Goal: Information Seeking & Learning: Check status

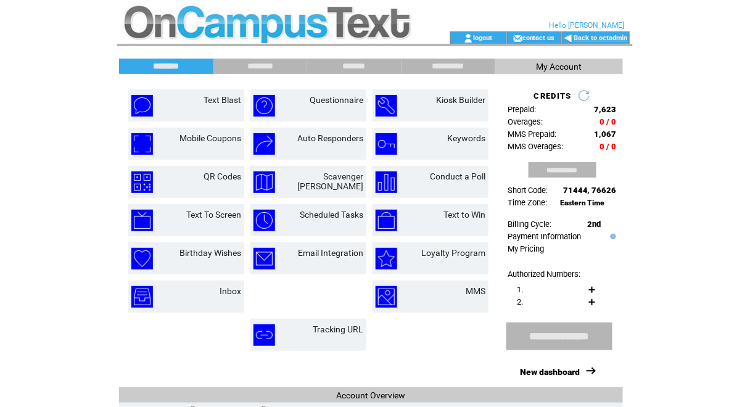
click at [614, 35] on link "Back to octadmin" at bounding box center [601, 38] width 54 height 8
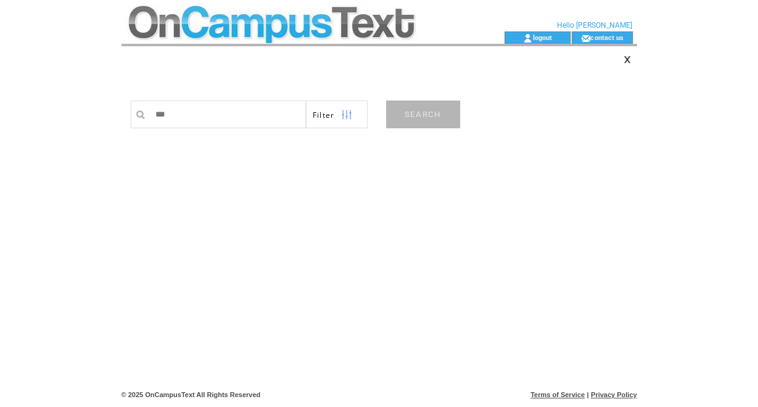
type input "****"
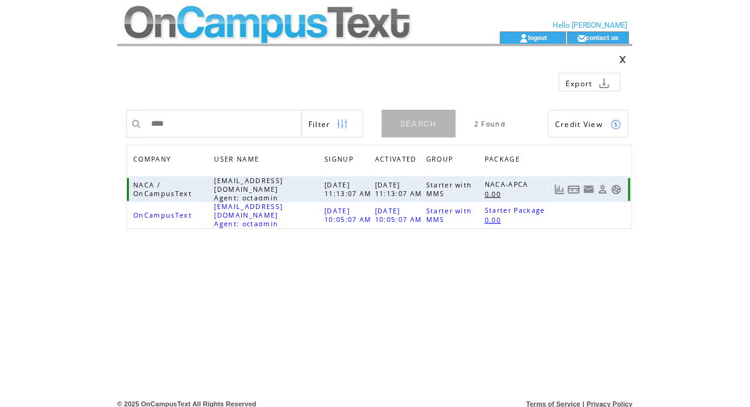
click at [616, 186] on link at bounding box center [616, 189] width 10 height 10
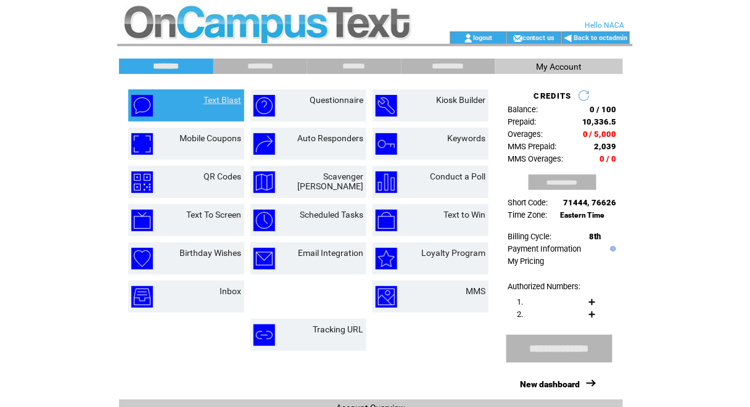
click at [227, 97] on link "Text Blast" at bounding box center [222, 100] width 38 height 10
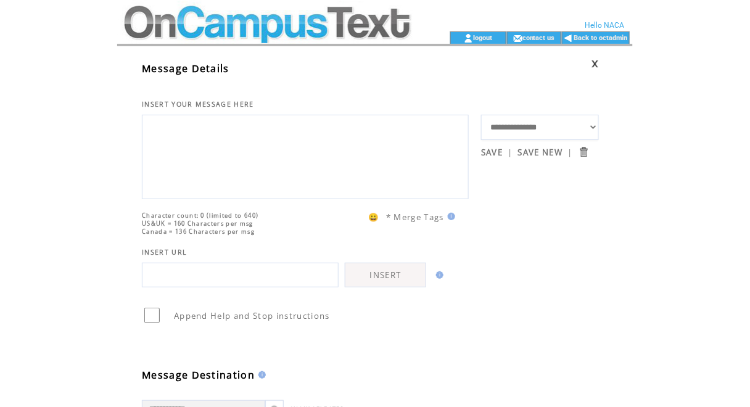
click at [202, 137] on textarea at bounding box center [305, 155] width 313 height 74
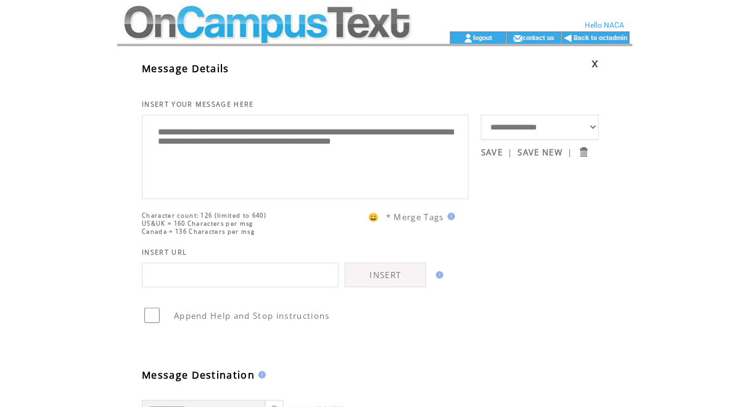
drag, startPoint x: 226, startPoint y: 161, endPoint x: 200, endPoint y: 158, distance: 26.2
click at [200, 158] on textarea "**********" at bounding box center [305, 155] width 313 height 74
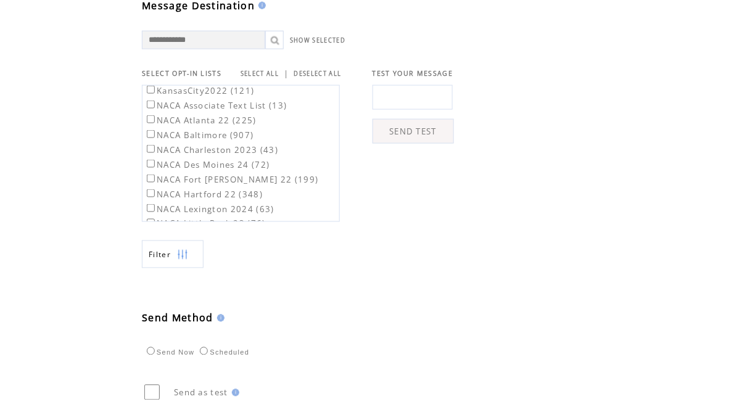
scroll to position [512, 0]
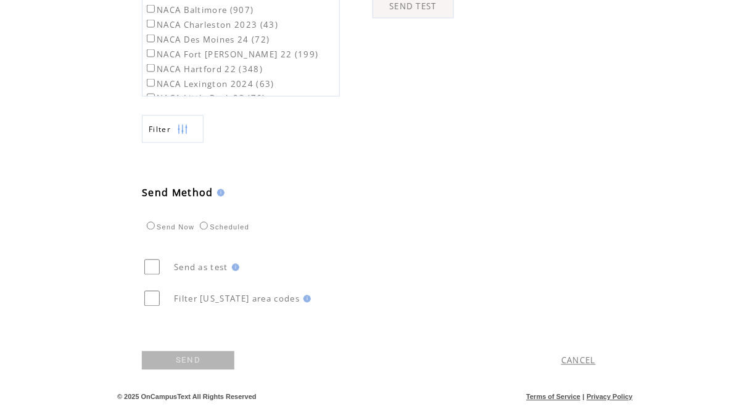
type textarea "**********"
click at [192, 359] on link "SEND" at bounding box center [188, 360] width 92 height 18
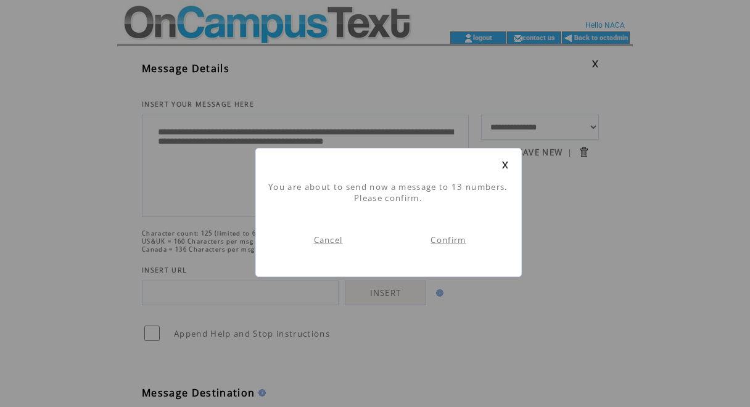
scroll to position [1, 0]
click at [449, 239] on link "Confirm" at bounding box center [447, 239] width 35 height 11
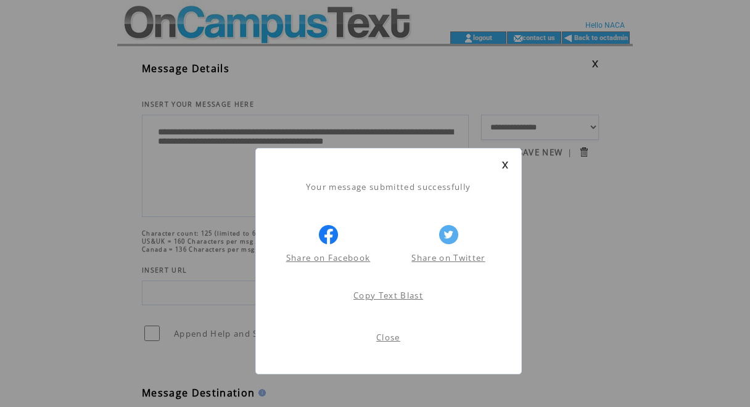
scroll to position [1, 0]
click at [385, 338] on link "Close" at bounding box center [388, 337] width 24 height 11
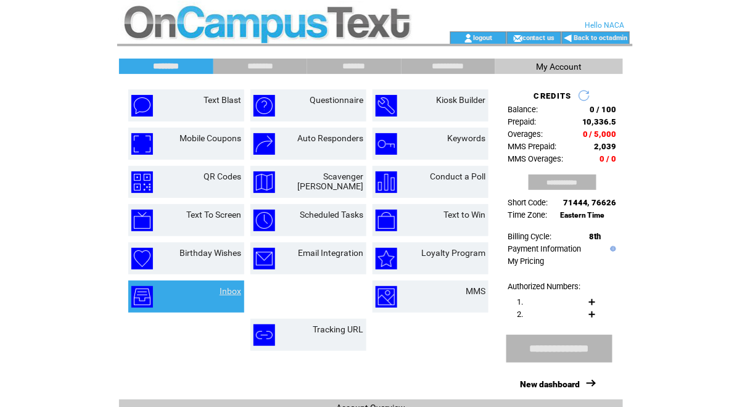
click at [230, 291] on link "Inbox" at bounding box center [230, 291] width 22 height 10
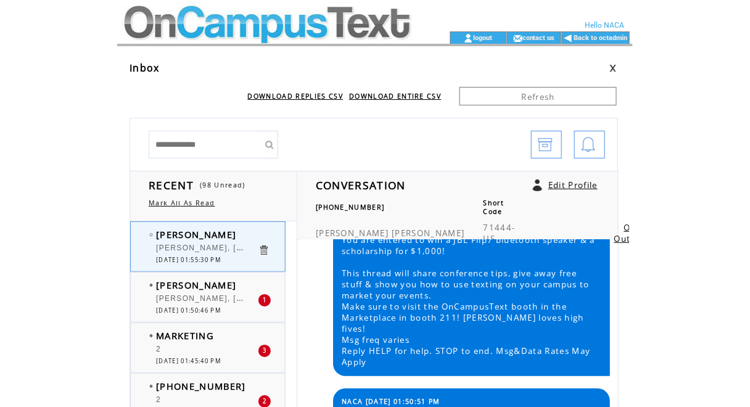
click at [262, 27] on td at bounding box center [266, 15] width 298 height 31
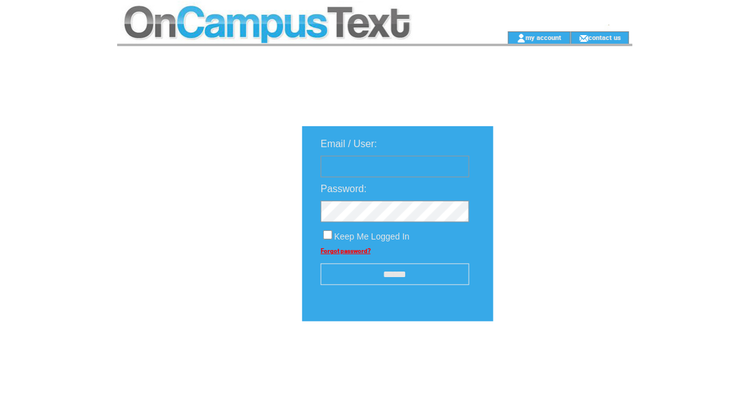
type input "********"
click at [388, 283] on input "******" at bounding box center [395, 275] width 149 height 22
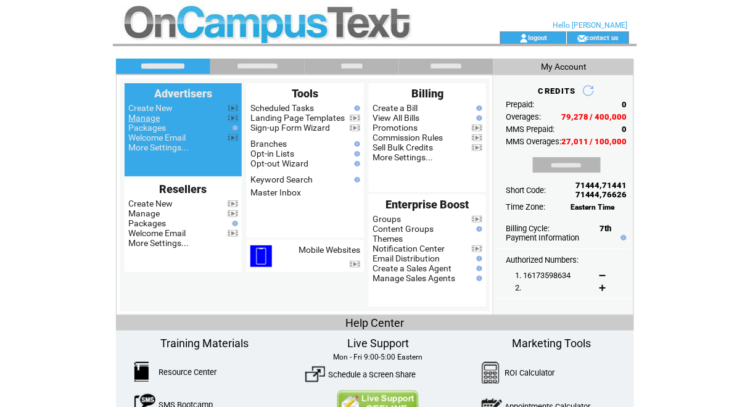
click at [151, 117] on link "Manage" at bounding box center [143, 118] width 31 height 10
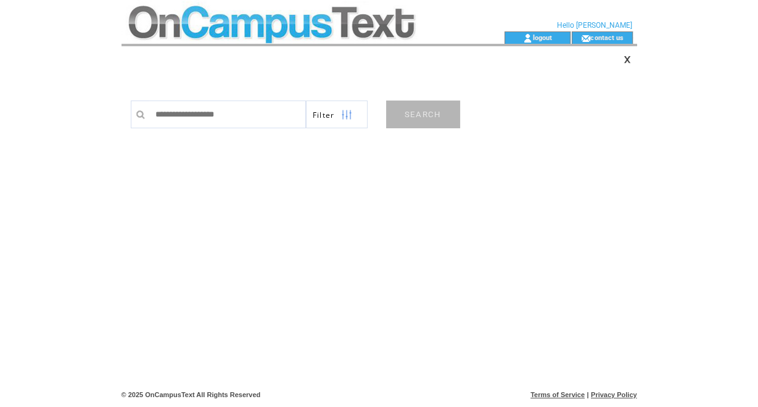
click at [221, 117] on input "text" at bounding box center [227, 114] width 157 height 28
type input "******"
click at [426, 118] on link "SEARCH" at bounding box center [423, 114] width 74 height 28
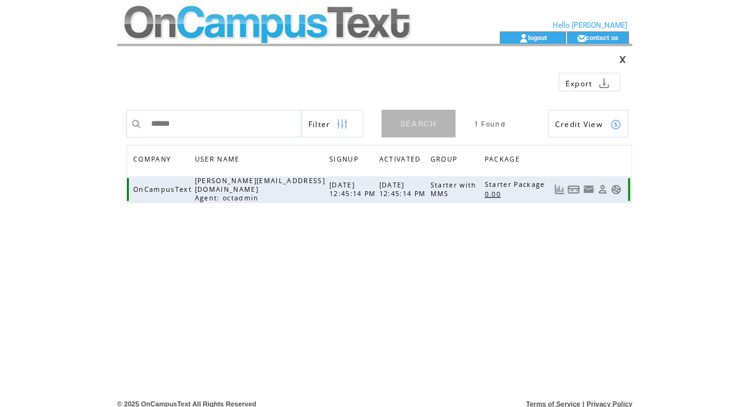
click at [619, 189] on link at bounding box center [616, 189] width 10 height 10
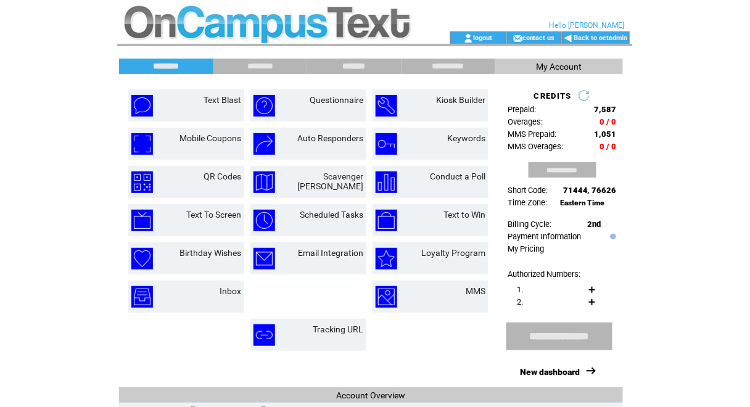
click at [352, 65] on input "*******" at bounding box center [354, 66] width 92 height 10
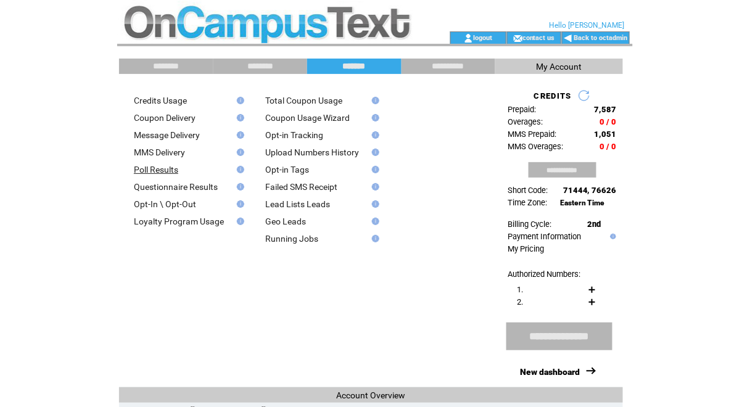
click at [149, 172] on link "Poll Results" at bounding box center [156, 170] width 44 height 10
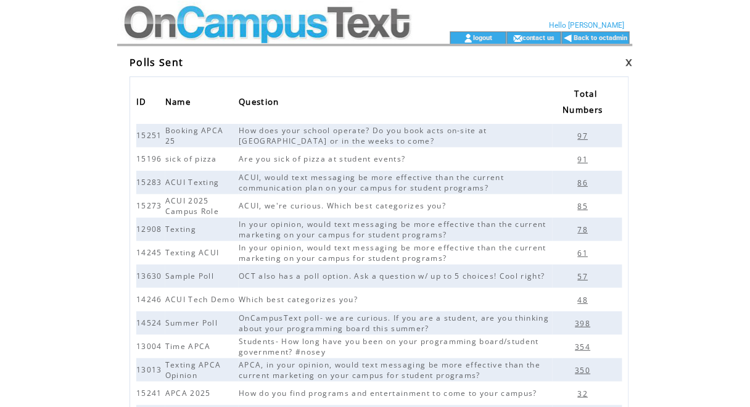
click at [149, 172] on td "15283" at bounding box center [150, 182] width 29 height 23
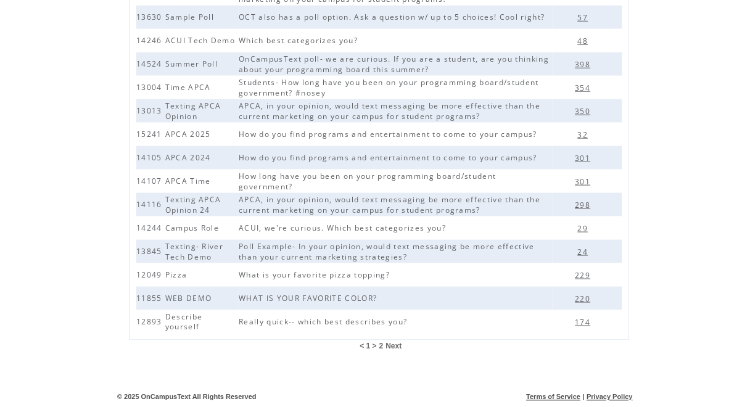
click at [382, 346] on span "2" at bounding box center [381, 346] width 4 height 9
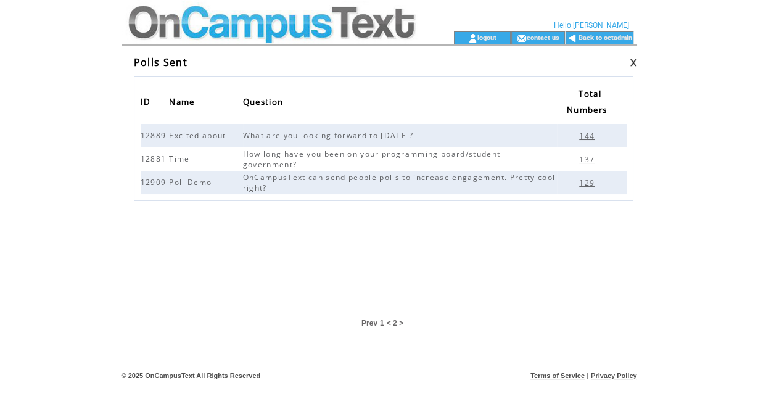
click at [381, 319] on span "1" at bounding box center [382, 323] width 4 height 9
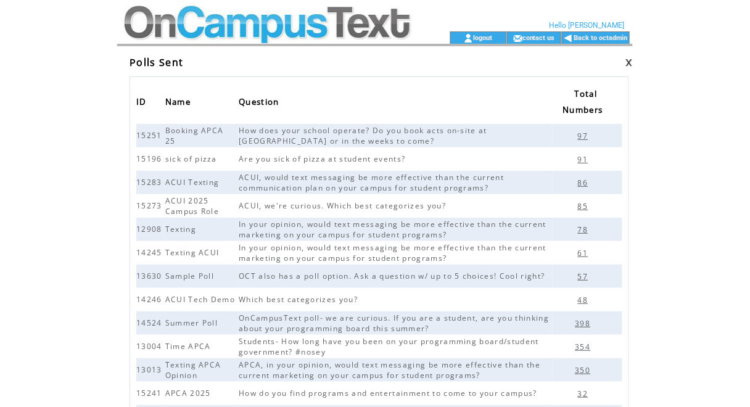
click at [611, 30] on td "Hello Stacey" at bounding box center [566, 25] width 118 height 10
click at [599, 34] on link "Back to octadmin" at bounding box center [601, 38] width 54 height 8
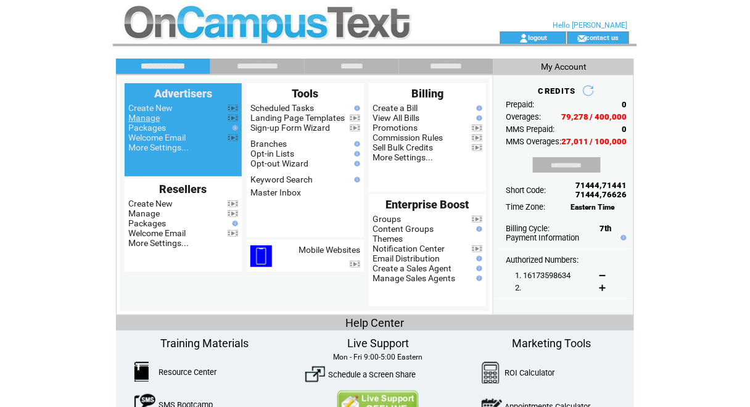
click at [153, 118] on link "Manage" at bounding box center [143, 118] width 31 height 10
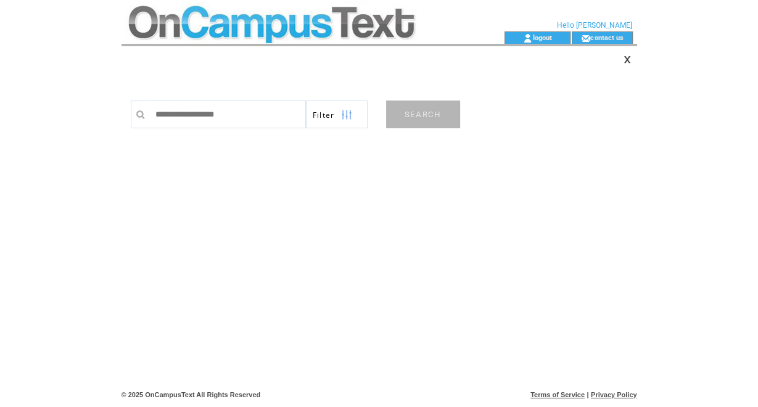
click at [234, 114] on input "text" at bounding box center [227, 114] width 157 height 28
type input "****"
click at [425, 121] on link "SEARCH" at bounding box center [423, 114] width 74 height 28
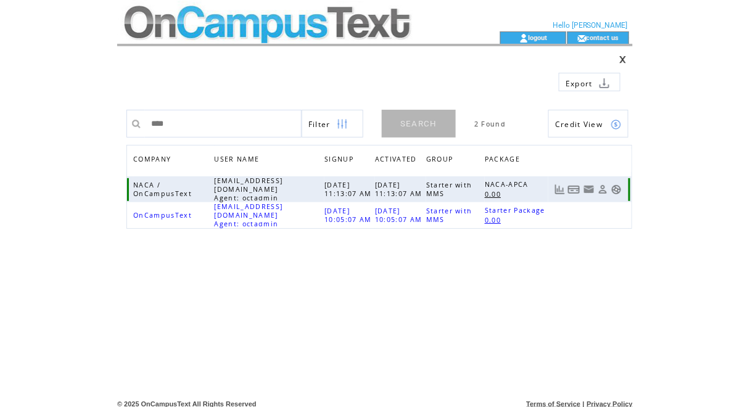
click at [615, 187] on link at bounding box center [616, 189] width 10 height 10
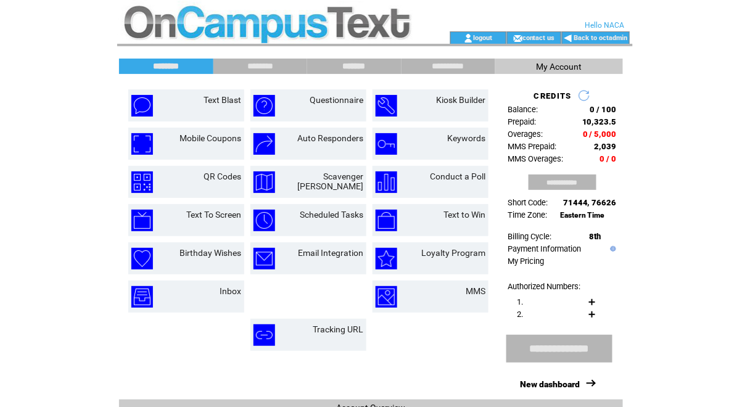
click at [343, 67] on input "*******" at bounding box center [354, 66] width 92 height 10
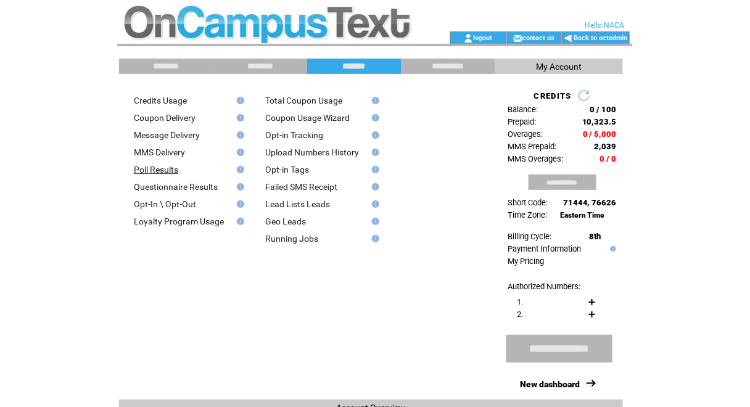
click at [144, 169] on link "Poll Results" at bounding box center [156, 170] width 44 height 10
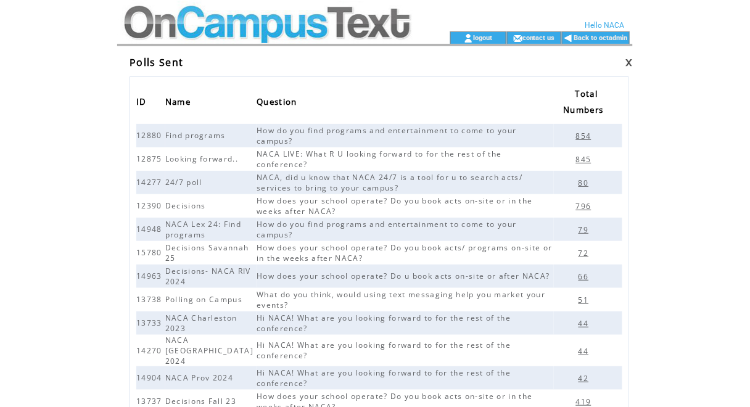
scroll to position [259, 0]
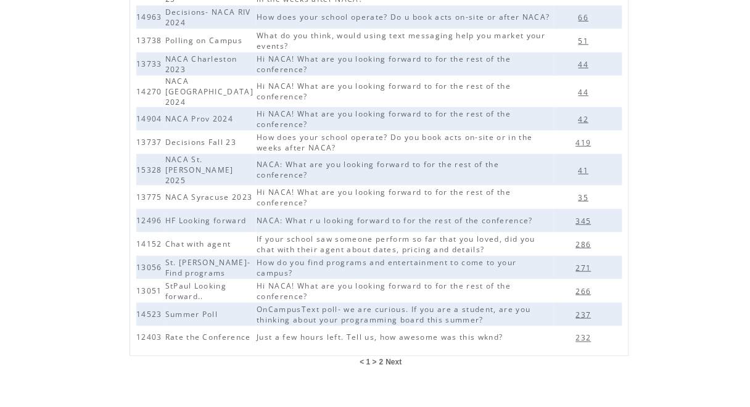
click at [384, 356] on table "< 1 > 2 Next" at bounding box center [379, 362] width 48 height 12
click at [380, 358] on span "2" at bounding box center [381, 362] width 4 height 9
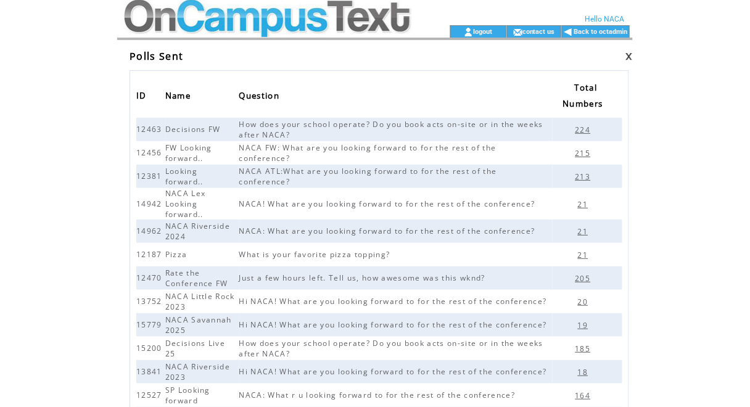
scroll to position [26, 0]
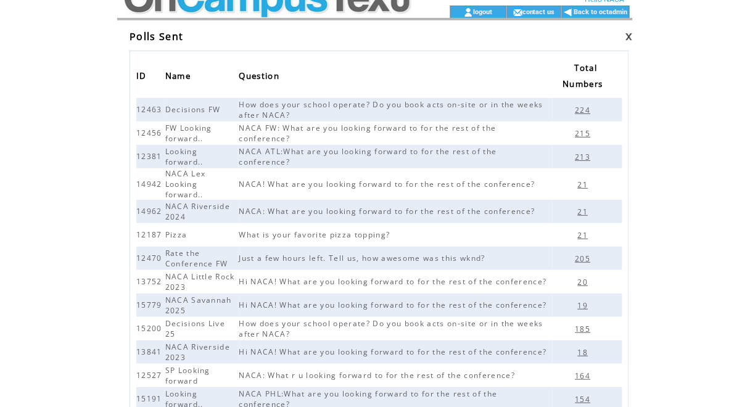
click at [589, 301] on span "19" at bounding box center [585, 305] width 14 height 10
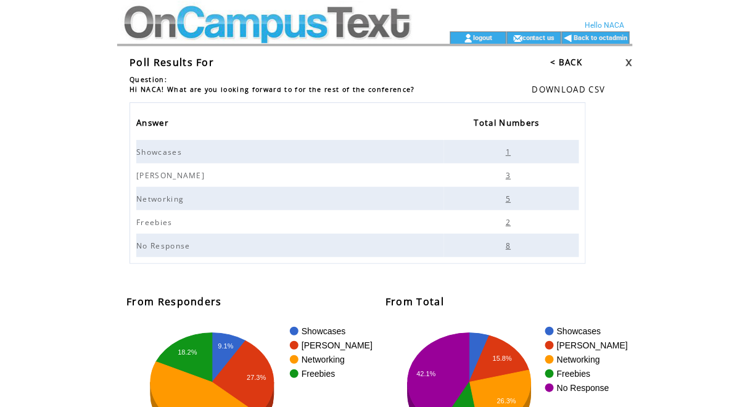
click at [129, 338] on rect "A chart." at bounding box center [252, 398] width 253 height 154
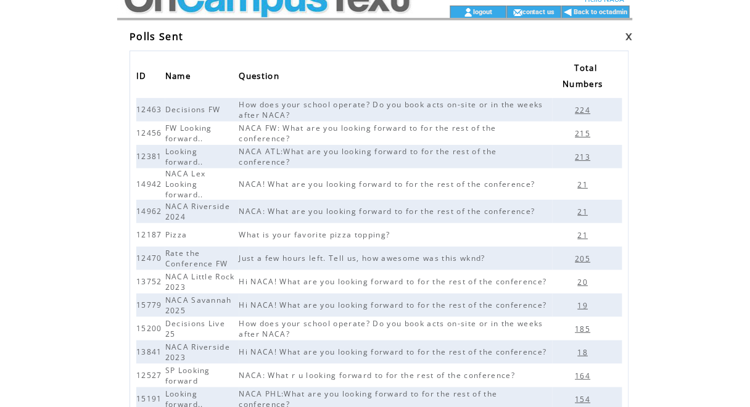
scroll to position [154, 0]
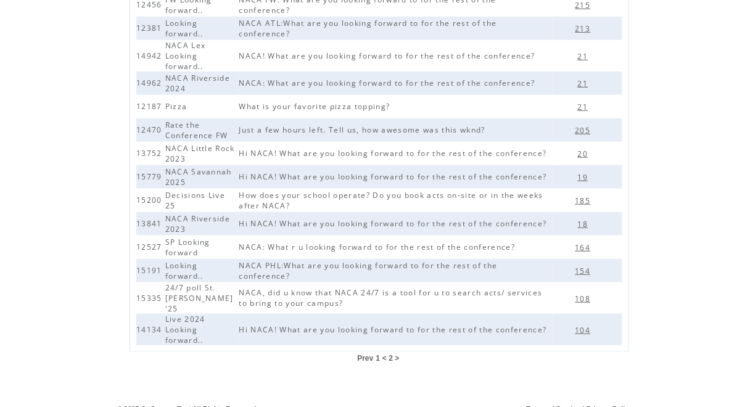
click at [390, 354] on span "< 2 >" at bounding box center [390, 358] width 17 height 9
click at [378, 354] on span "1" at bounding box center [377, 358] width 4 height 9
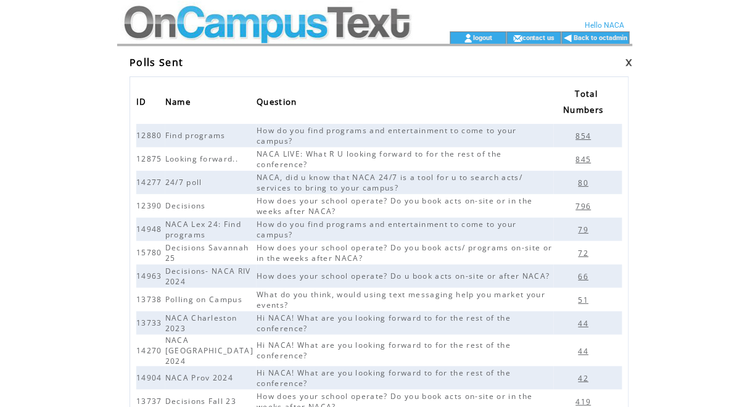
click at [582, 254] on span "72" at bounding box center [585, 253] width 14 height 10
